Goal: Task Accomplishment & Management: Complete application form

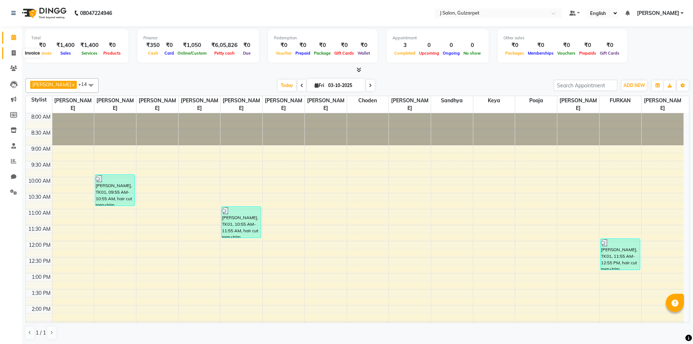
click at [15, 51] on icon at bounding box center [14, 52] width 4 height 5
select select "service"
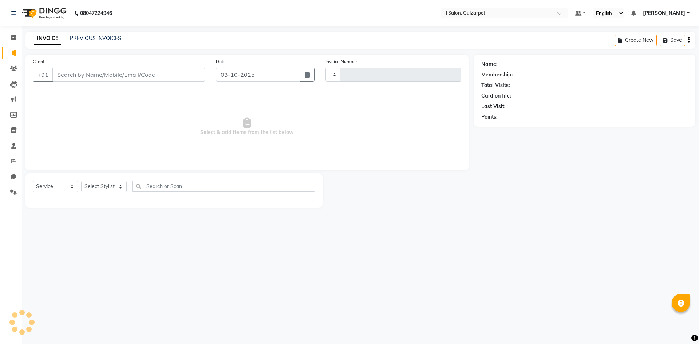
type input "1704"
select select "8558"
click at [116, 80] on input "Client" at bounding box center [128, 75] width 153 height 14
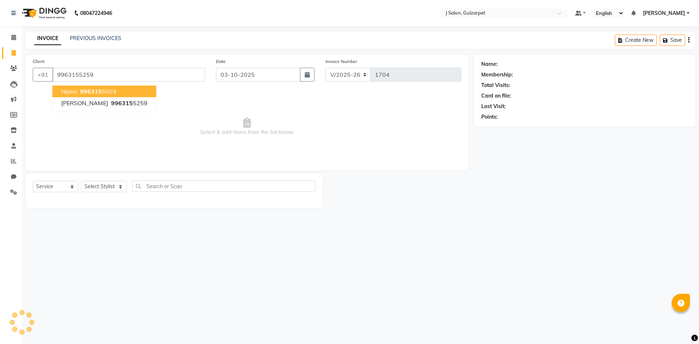
type input "9963155259"
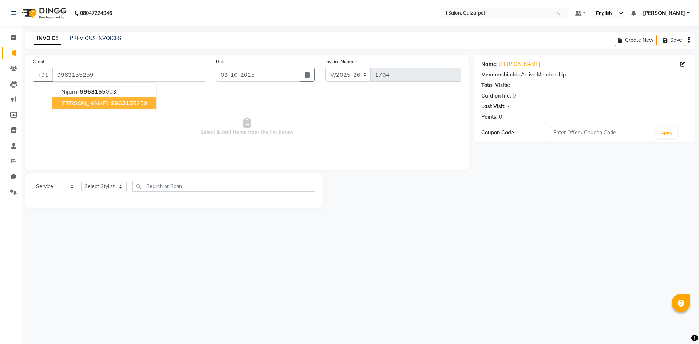
click at [105, 98] on button "[PERSON_NAME] 996315 5259" at bounding box center [104, 103] width 104 height 12
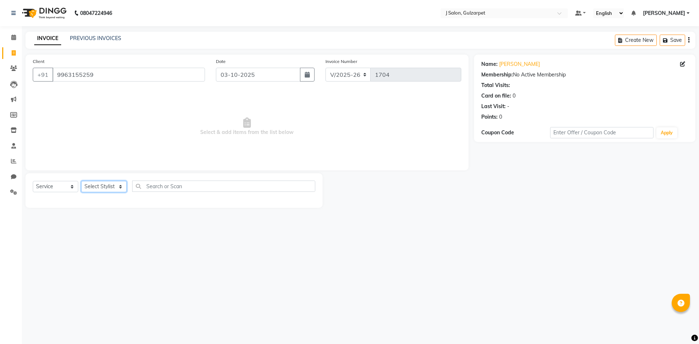
click at [111, 184] on select "Select Stylist Admin [PERSON_NAME] [PERSON_NAME] Gulfam [PERSON_NAME] [PERSON_N…" at bounding box center [104, 186] width 46 height 11
select select "84895"
click at [81, 181] on select "Select Stylist Admin [PERSON_NAME] [PERSON_NAME] Gulfam [PERSON_NAME] [PERSON_N…" at bounding box center [104, 186] width 46 height 11
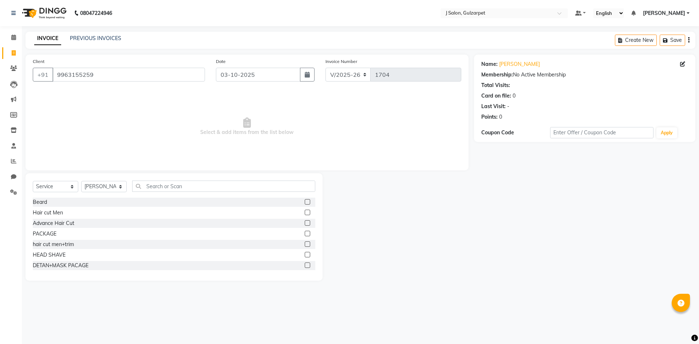
click at [305, 245] on label at bounding box center [307, 243] width 5 height 5
click at [305, 245] on input "checkbox" at bounding box center [307, 244] width 5 height 5
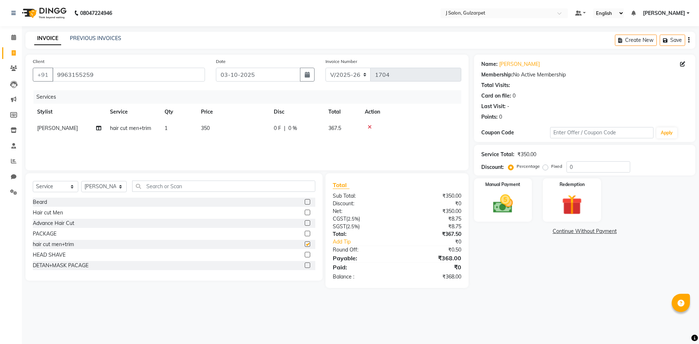
checkbox input "false"
click at [305, 234] on label at bounding box center [307, 233] width 5 height 5
click at [305, 234] on input "checkbox" at bounding box center [307, 234] width 5 height 5
checkbox input "false"
click at [167, 130] on span "1" at bounding box center [166, 128] width 3 height 7
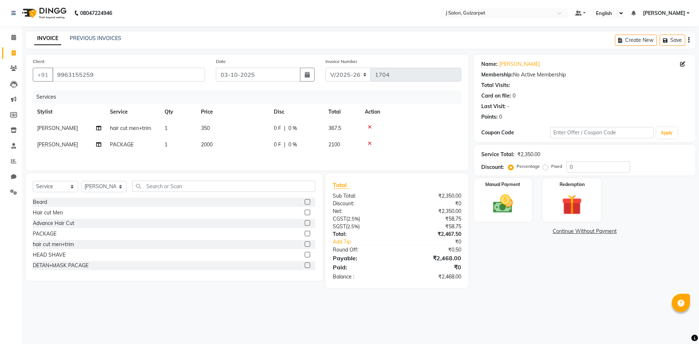
select select "84895"
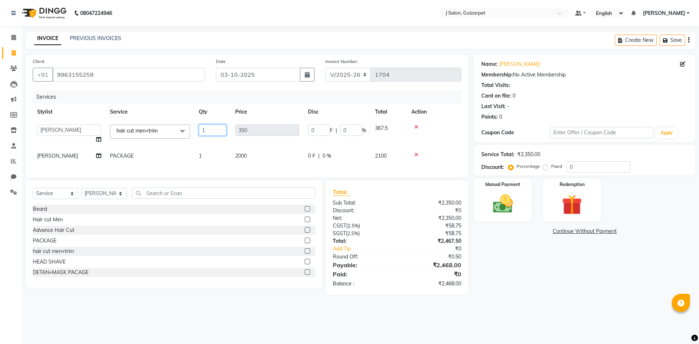
click at [217, 128] on input "1" at bounding box center [213, 129] width 28 height 11
type input "2"
click at [227, 202] on div "Select Service Product Membership Package Voucher Prepaid Gift Card Select Styl…" at bounding box center [173, 233] width 297 height 107
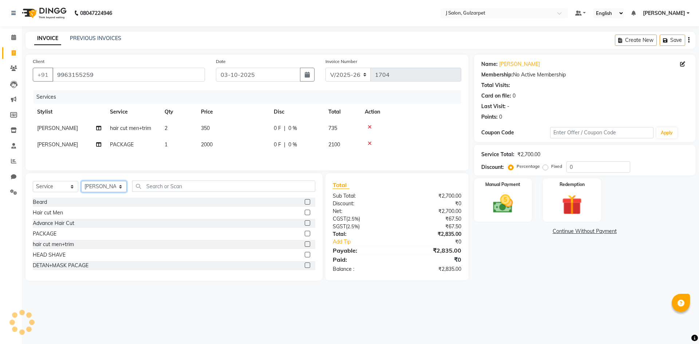
drag, startPoint x: 122, startPoint y: 189, endPoint x: 119, endPoint y: 184, distance: 5.6
click at [122, 189] on select "Select Stylist Admin [PERSON_NAME] [PERSON_NAME] Gulfam [PERSON_NAME] [PERSON_N…" at bounding box center [104, 186] width 46 height 11
select select "84899"
click at [81, 182] on select "Select Stylist Admin [PERSON_NAME] [PERSON_NAME] Gulfam [PERSON_NAME] [PERSON_N…" at bounding box center [104, 186] width 46 height 11
click at [305, 235] on label at bounding box center [307, 233] width 5 height 5
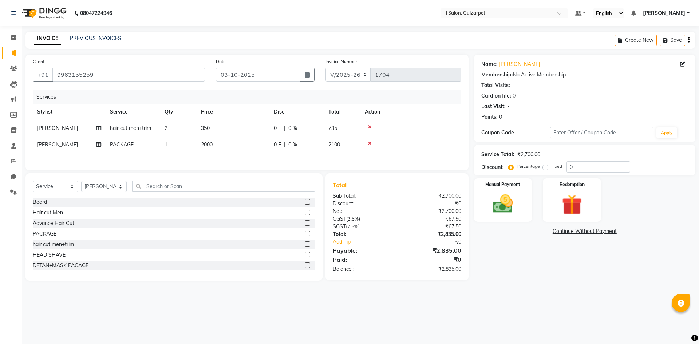
click at [305, 235] on input "checkbox" at bounding box center [307, 234] width 5 height 5
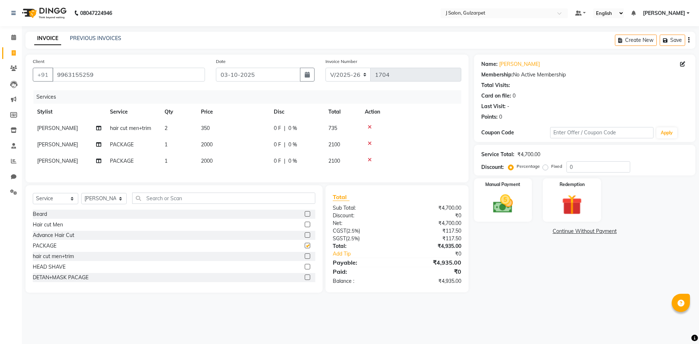
checkbox input "false"
click at [217, 157] on td "2000" at bounding box center [233, 161] width 73 height 16
select select "84899"
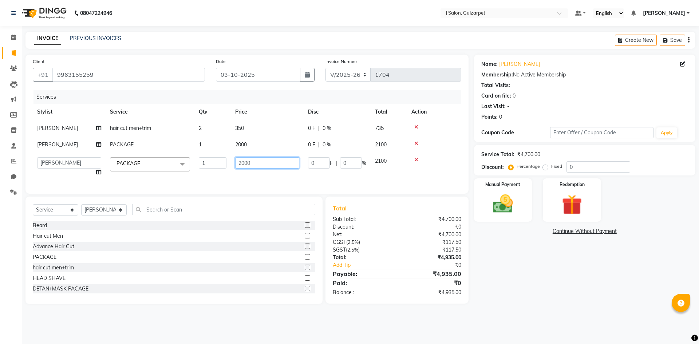
click at [242, 163] on input "2000" at bounding box center [267, 162] width 64 height 11
type input "3000"
click at [106, 217] on div "Select Service Product Membership Package Voucher Prepaid Gift Card Select Styl…" at bounding box center [173, 250] width 297 height 107
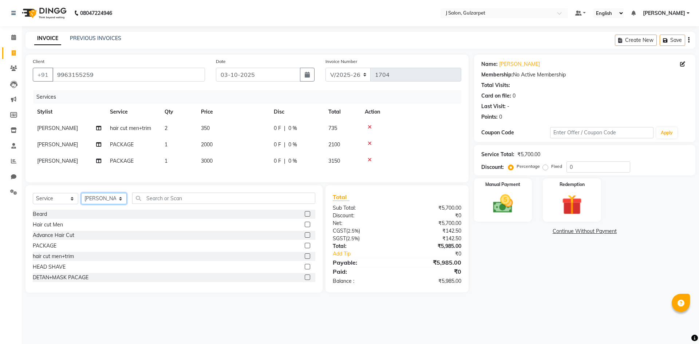
select select "84894"
click at [81, 198] on select "Select Stylist Admin [PERSON_NAME] [PERSON_NAME] Gulfam [PERSON_NAME] [PERSON_N…" at bounding box center [104, 198] width 46 height 11
click at [299, 250] on div "PACKAGE" at bounding box center [174, 245] width 282 height 9
click at [305, 248] on label at bounding box center [307, 245] width 5 height 5
click at [305, 248] on input "checkbox" at bounding box center [307, 246] width 5 height 5
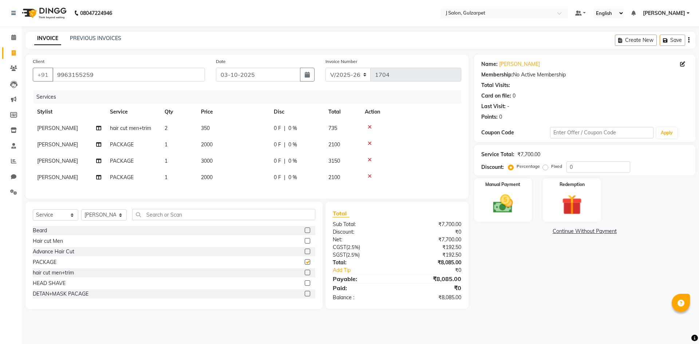
checkbox input "false"
click at [105, 221] on select "Select Stylist Admin [PERSON_NAME] [PERSON_NAME] Gulfam [PERSON_NAME] [PERSON_N…" at bounding box center [104, 214] width 46 height 11
select select "84905"
click at [81, 215] on select "Select Stylist Admin [PERSON_NAME] [PERSON_NAME] Gulfam [PERSON_NAME] [PERSON_N…" at bounding box center [104, 214] width 46 height 11
click at [305, 265] on label at bounding box center [307, 261] width 5 height 5
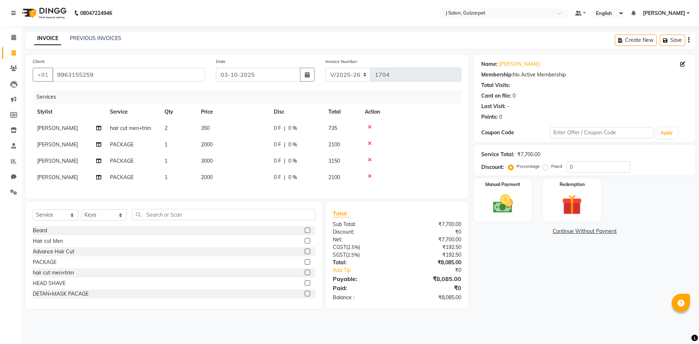
click at [305, 265] on input "checkbox" at bounding box center [307, 262] width 5 height 5
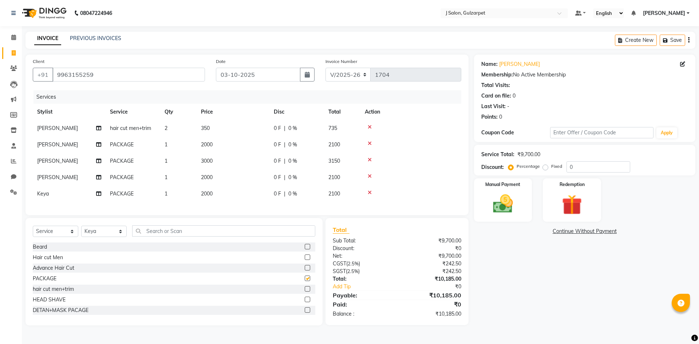
checkbox input "false"
click at [207, 196] on span "2000" at bounding box center [207, 193] width 12 height 7
select select "84905"
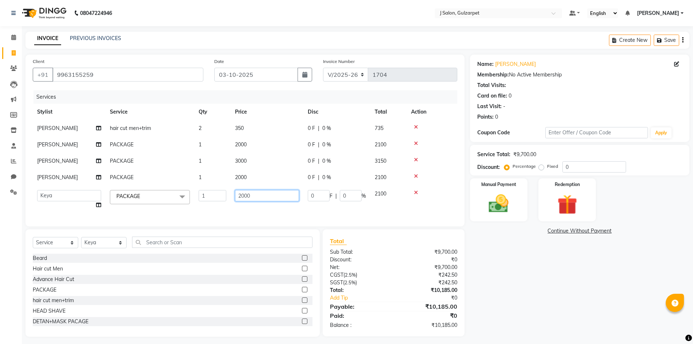
click at [242, 195] on input "2000" at bounding box center [267, 195] width 64 height 11
type input "4000"
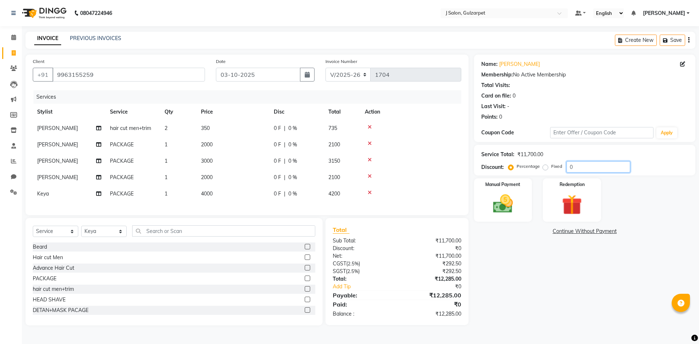
click at [589, 168] on input "0" at bounding box center [598, 166] width 64 height 11
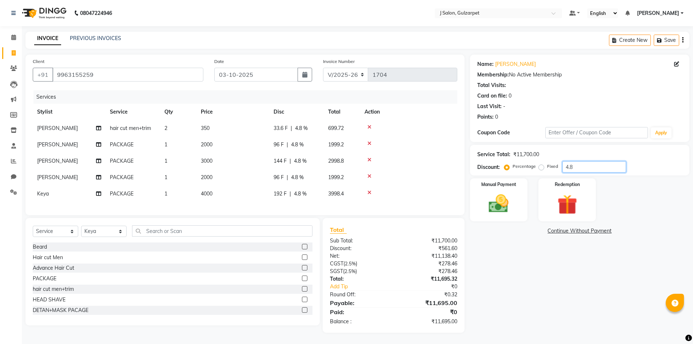
type input "4.8"
drag, startPoint x: 114, startPoint y: 233, endPoint x: 110, endPoint y: 231, distance: 5.0
click at [115, 233] on select "Select Stylist Admin [PERSON_NAME] [PERSON_NAME] Gulfam [PERSON_NAME] [PERSON_N…" at bounding box center [104, 231] width 46 height 11
select select "84903"
click at [81, 231] on select "Select Stylist Admin [PERSON_NAME] [PERSON_NAME] Gulfam [PERSON_NAME] [PERSON_N…" at bounding box center [104, 231] width 46 height 11
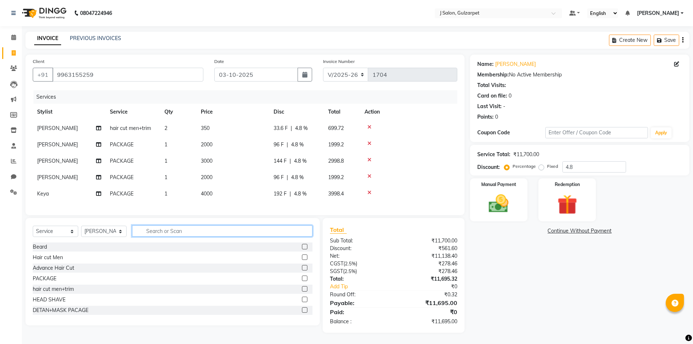
click at [181, 237] on input "text" at bounding box center [222, 230] width 181 height 11
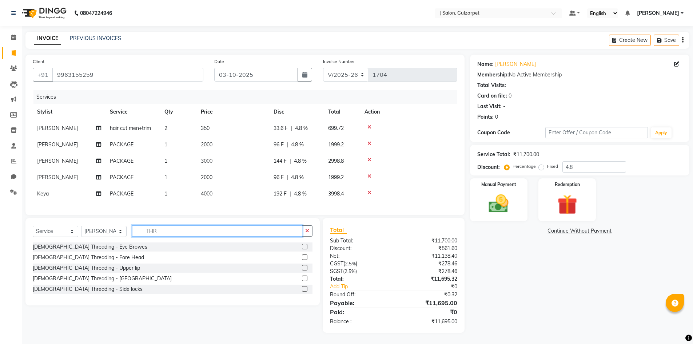
type input "THR"
click at [304, 249] on label at bounding box center [304, 246] width 5 height 5
click at [304, 249] on input "checkbox" at bounding box center [304, 247] width 5 height 5
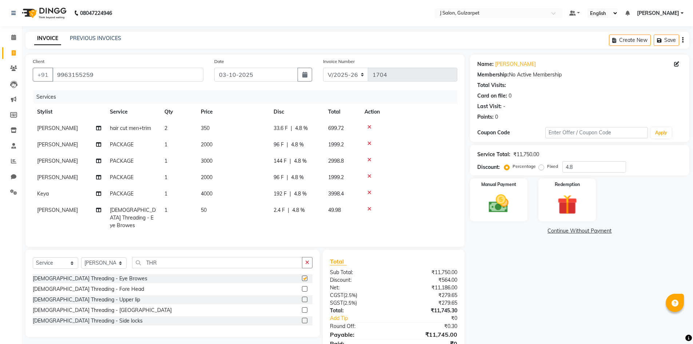
checkbox input "false"
click at [305, 286] on label at bounding box center [304, 288] width 5 height 5
click at [305, 287] on input "checkbox" at bounding box center [304, 289] width 5 height 5
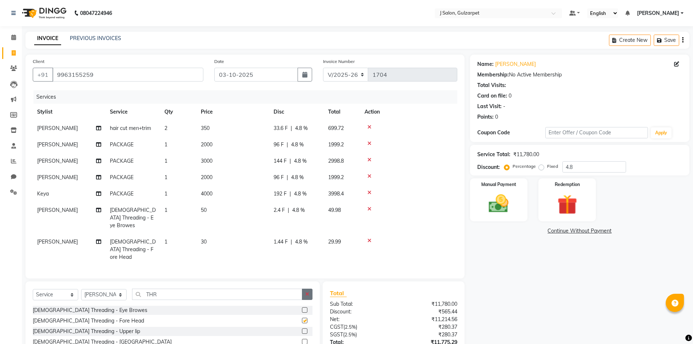
checkbox input "false"
click at [309, 292] on icon "button" at bounding box center [307, 294] width 4 height 5
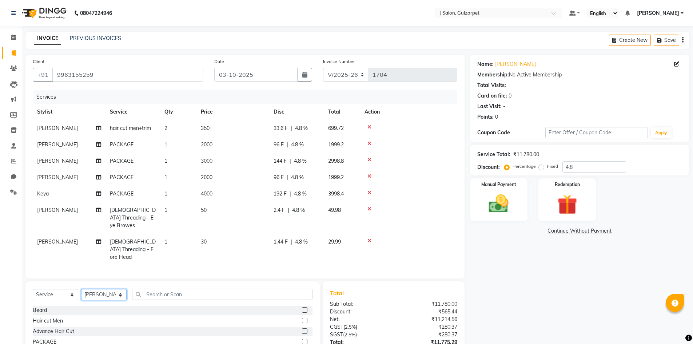
click at [117, 289] on select "Select Stylist Admin [PERSON_NAME] [PERSON_NAME] Gulfam [PERSON_NAME] [PERSON_N…" at bounding box center [104, 294] width 46 height 11
select select "84900"
click at [81, 289] on select "Select Stylist Admin [PERSON_NAME] [PERSON_NAME] Gulfam [PERSON_NAME] [PERSON_N…" at bounding box center [104, 294] width 46 height 11
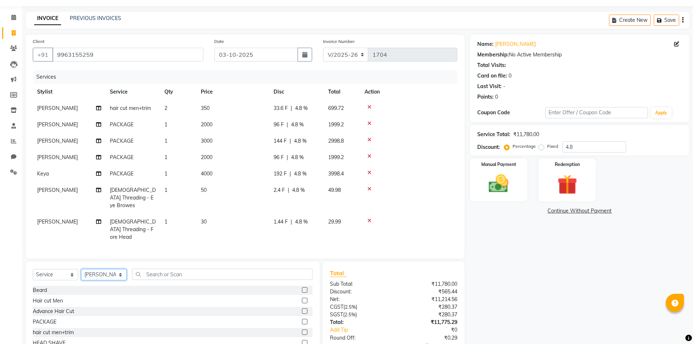
scroll to position [36, 0]
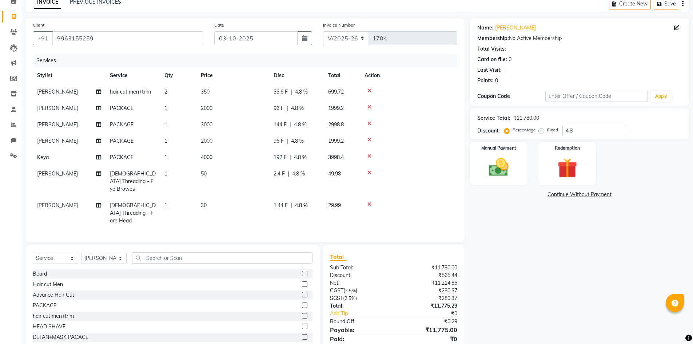
click at [302, 302] on label at bounding box center [304, 304] width 5 height 5
click at [302, 303] on input "checkbox" at bounding box center [304, 305] width 5 height 5
checkbox input "false"
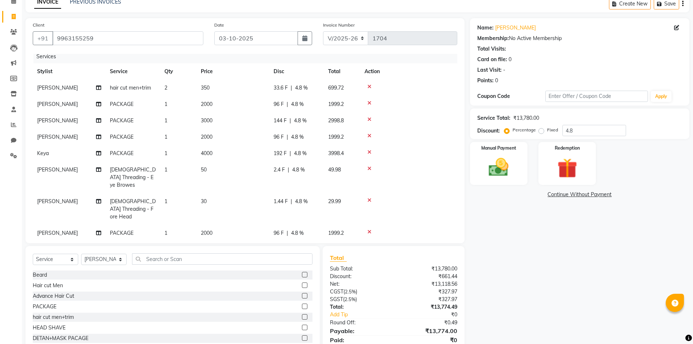
scroll to position [5, 0]
click at [104, 257] on select "Select Stylist Admin [PERSON_NAME] [PERSON_NAME] Gulfam [PERSON_NAME] [PERSON_N…" at bounding box center [104, 259] width 46 height 11
select select "86821"
click at [81, 254] on select "Select Stylist Admin [PERSON_NAME] [PERSON_NAME] Gulfam [PERSON_NAME] [PERSON_N…" at bounding box center [104, 259] width 46 height 11
click at [302, 308] on label at bounding box center [304, 306] width 5 height 5
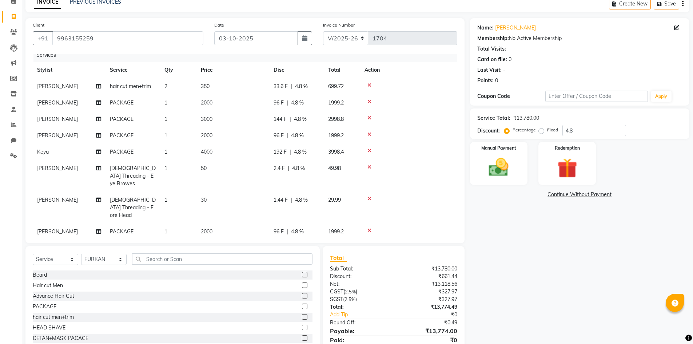
click at [302, 308] on input "checkbox" at bounding box center [304, 306] width 5 height 5
checkbox input "false"
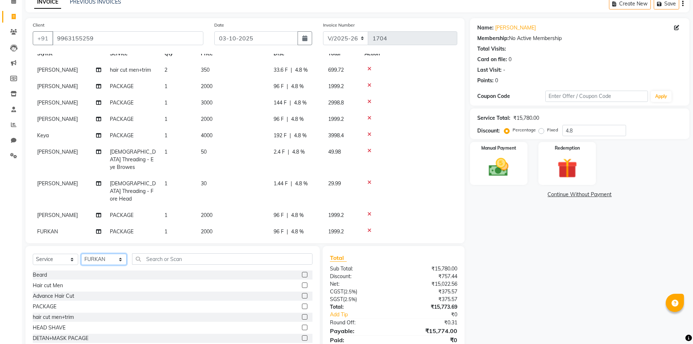
click at [108, 258] on select "Select Stylist Admin [PERSON_NAME] [PERSON_NAME] Gulfam [PERSON_NAME] [PERSON_N…" at bounding box center [104, 259] width 46 height 11
select select "85374"
click at [81, 254] on select "Select Stylist Admin [PERSON_NAME] [PERSON_NAME] Gulfam [PERSON_NAME] [PERSON_N…" at bounding box center [104, 259] width 46 height 11
click at [302, 307] on label at bounding box center [304, 306] width 5 height 5
click at [302, 307] on input "checkbox" at bounding box center [304, 306] width 5 height 5
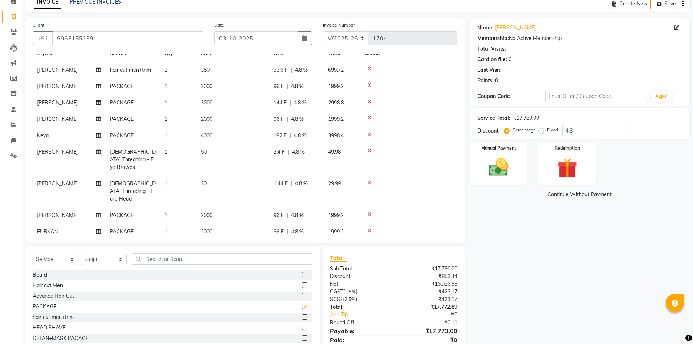
checkbox input "false"
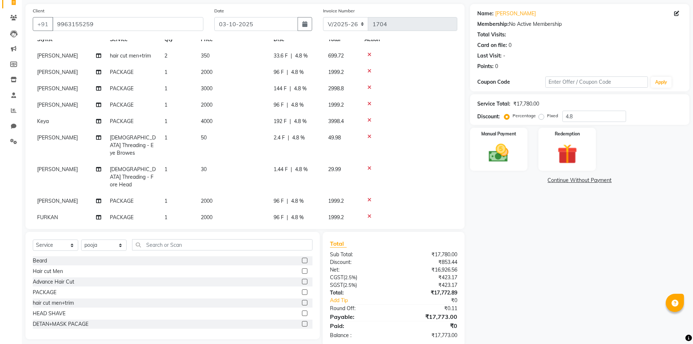
scroll to position [64, 0]
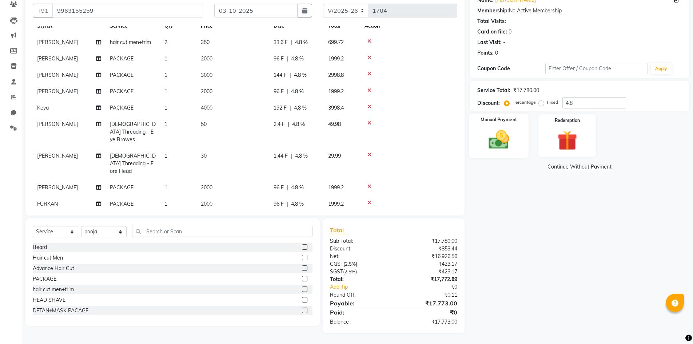
click at [507, 139] on img at bounding box center [498, 140] width 33 height 24
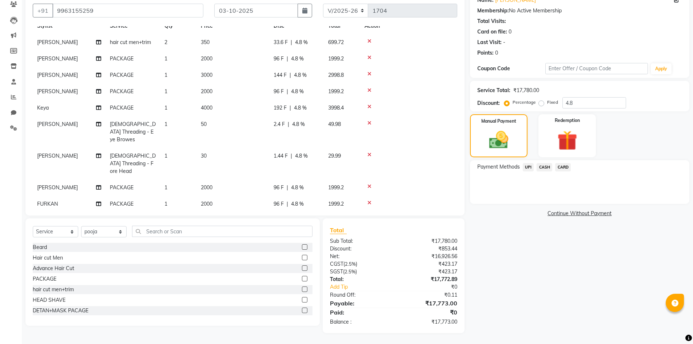
click at [548, 166] on span "CASH" at bounding box center [545, 167] width 16 height 8
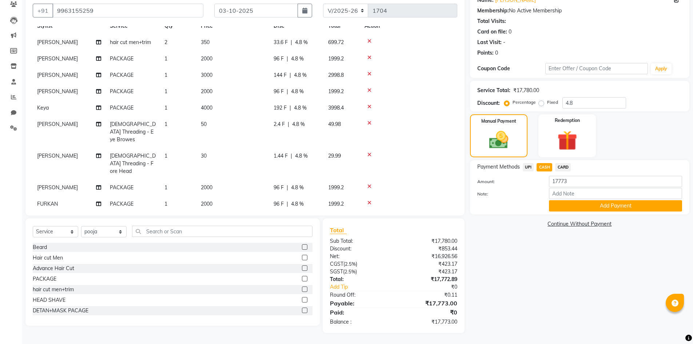
click at [566, 166] on span "CARD" at bounding box center [563, 167] width 16 height 8
click at [593, 187] on div "Amount: 17773" at bounding box center [580, 182] width 216 height 12
click at [588, 181] on input "17773" at bounding box center [615, 181] width 133 height 11
type input "1"
type input "750"
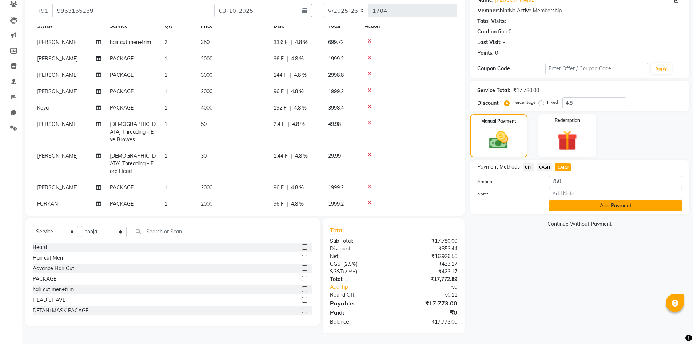
click at [597, 208] on button "Add Payment" at bounding box center [615, 205] width 133 height 11
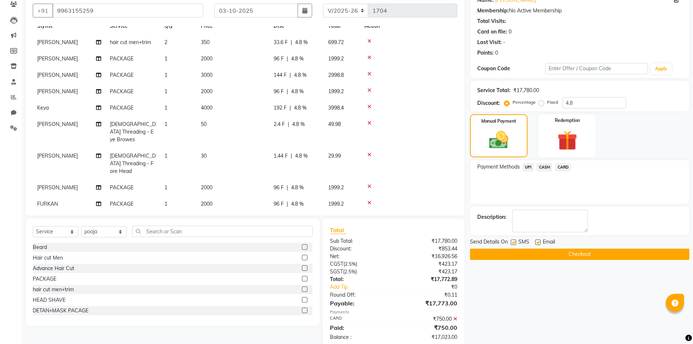
click at [546, 167] on span "CASH" at bounding box center [545, 167] width 16 height 8
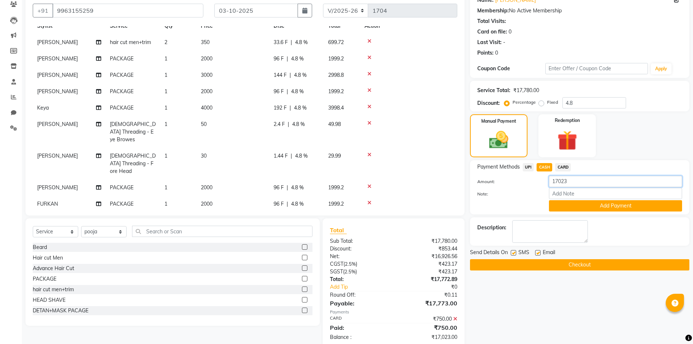
click at [585, 182] on input "17023" at bounding box center [615, 181] width 133 height 11
type input "1"
type input "350"
click at [617, 206] on button "Add Payment" at bounding box center [615, 205] width 133 height 11
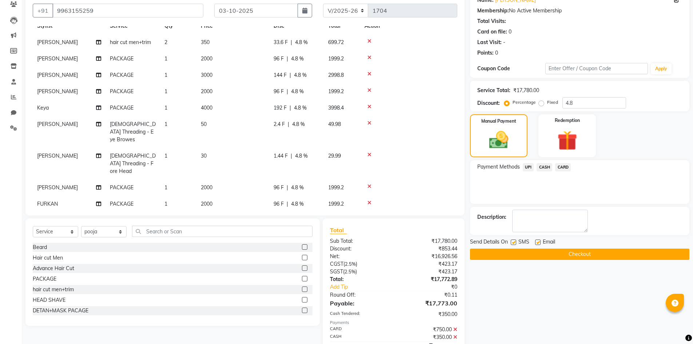
click at [528, 164] on span "UPI" at bounding box center [528, 167] width 11 height 8
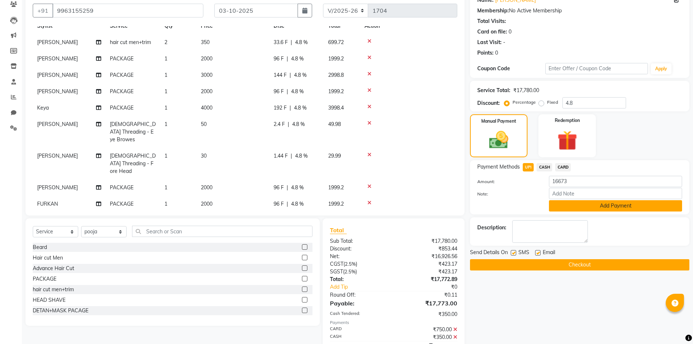
click at [610, 203] on button "Add Payment" at bounding box center [615, 205] width 133 height 11
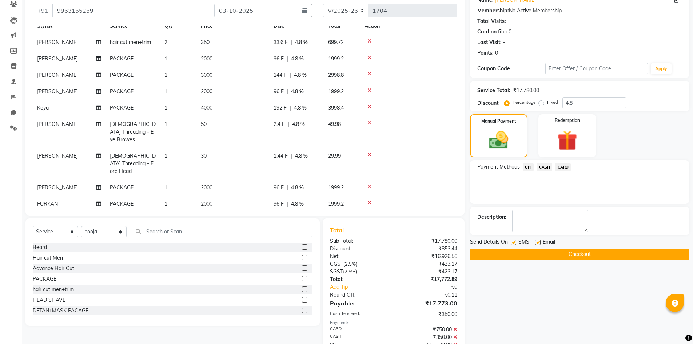
click at [612, 254] on button "Checkout" at bounding box center [579, 254] width 219 height 11
click at [612, 254] on div "Checkout" at bounding box center [579, 254] width 219 height 11
